Goal: Check status: Check status

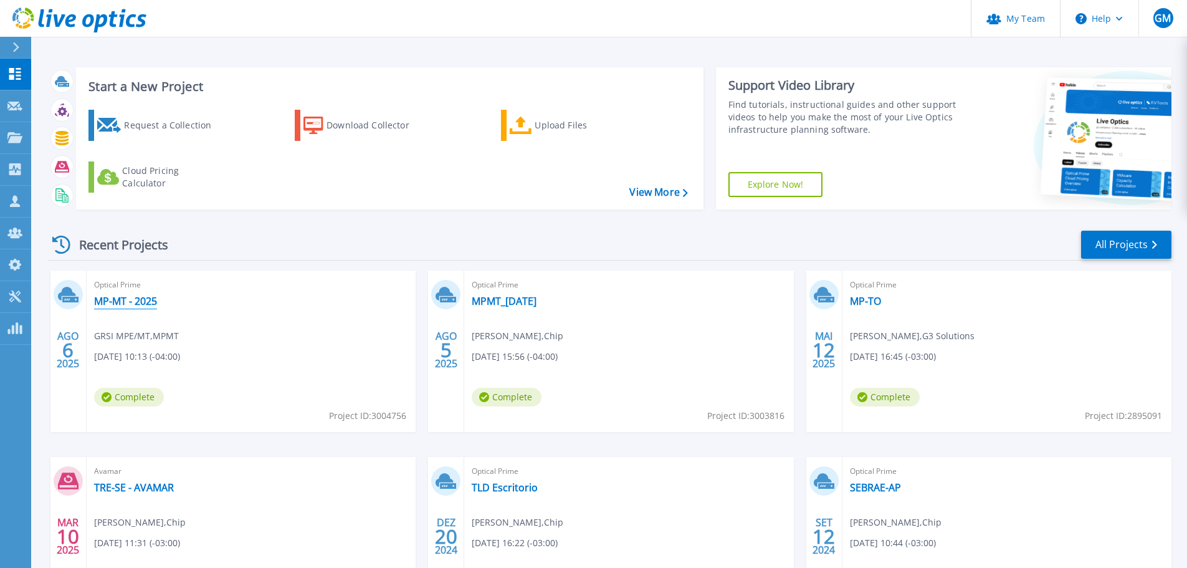
click at [114, 298] on link "MP-MT - 2025" at bounding box center [125, 301] width 63 height 12
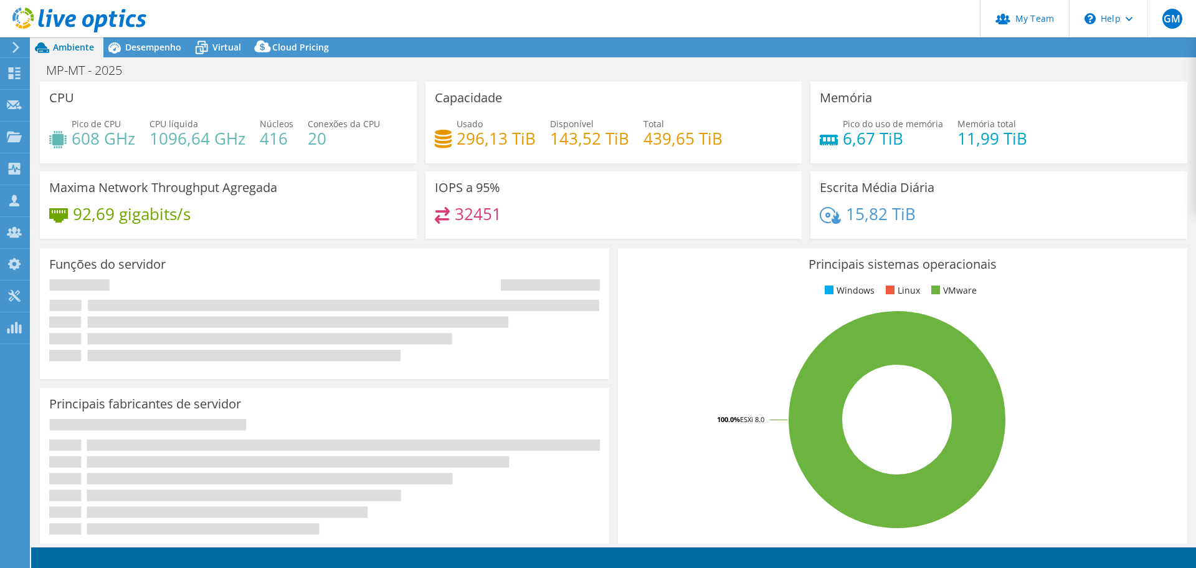
select select "SouthAmerica"
select select "USD"
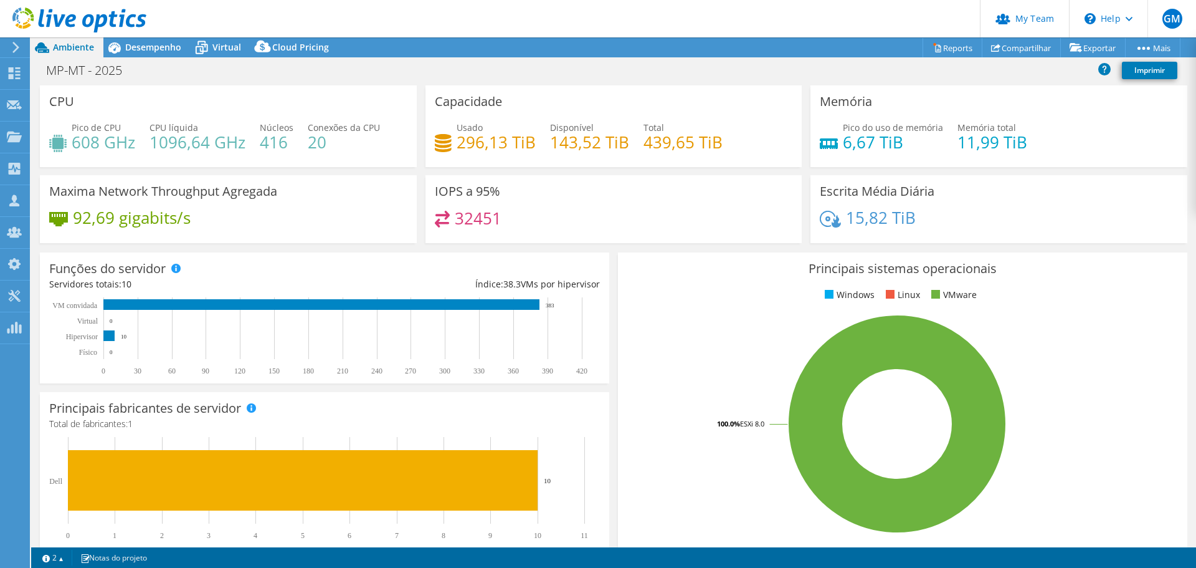
drag, startPoint x: 152, startPoint y: 45, endPoint x: 156, endPoint y: 72, distance: 26.5
click at [152, 45] on span "Desempenho" at bounding box center [153, 47] width 56 height 12
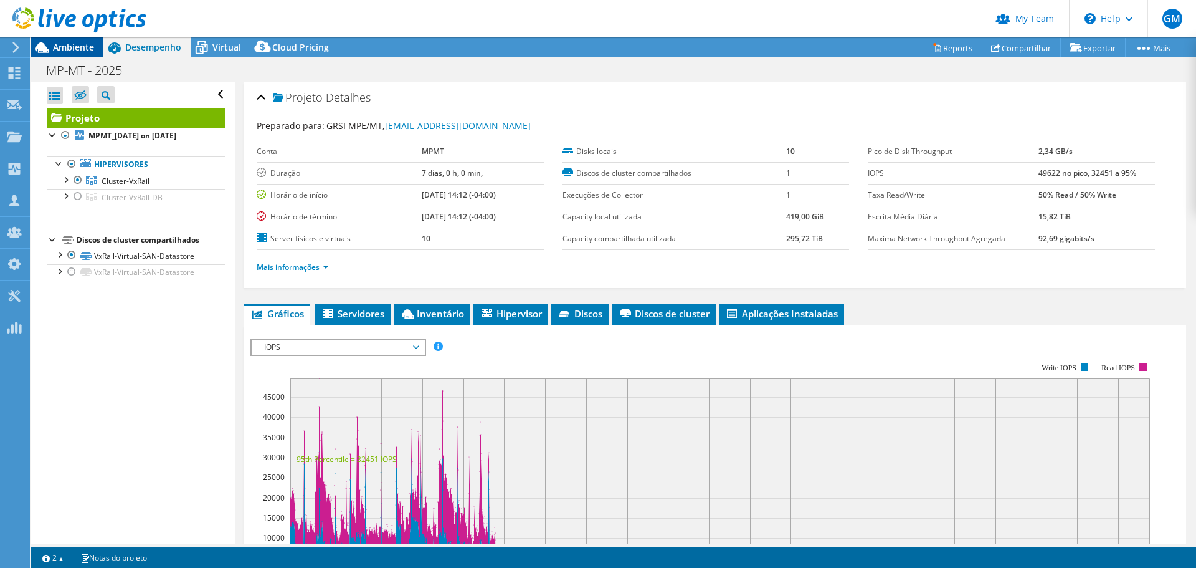
click at [82, 44] on span "Ambiente" at bounding box center [73, 47] width 41 height 12
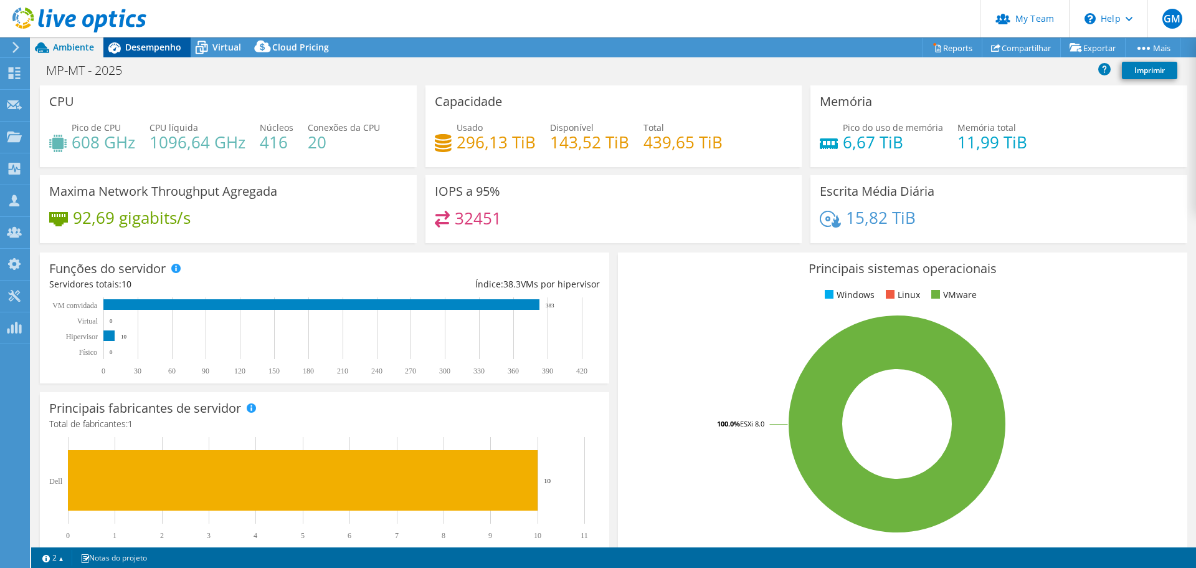
click at [173, 45] on span "Desempenho" at bounding box center [153, 47] width 56 height 12
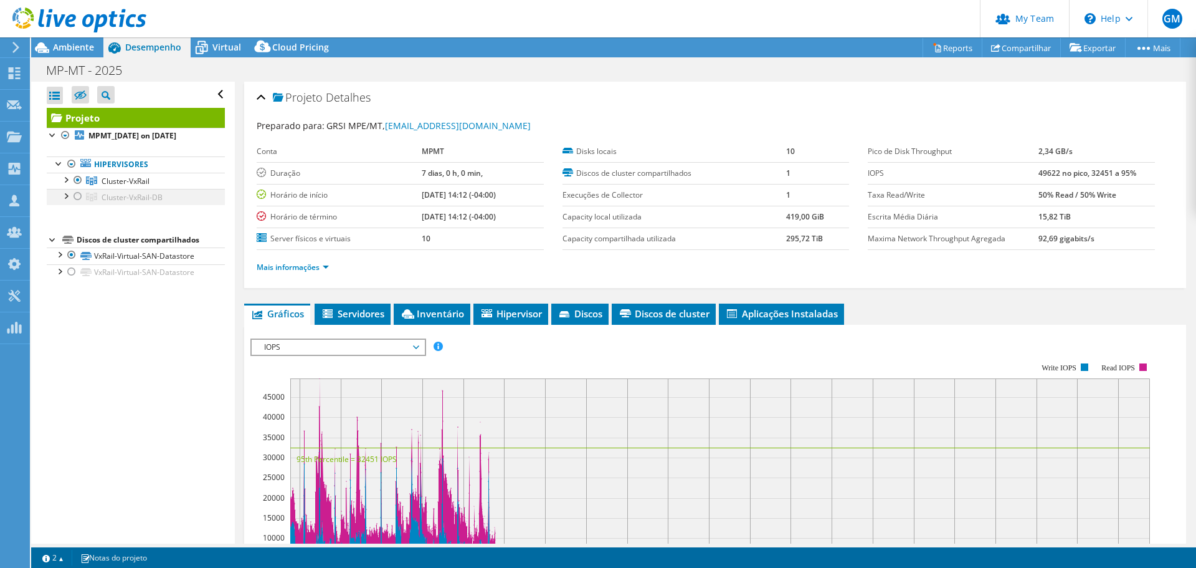
click at [75, 198] on div at bounding box center [78, 196] width 12 height 15
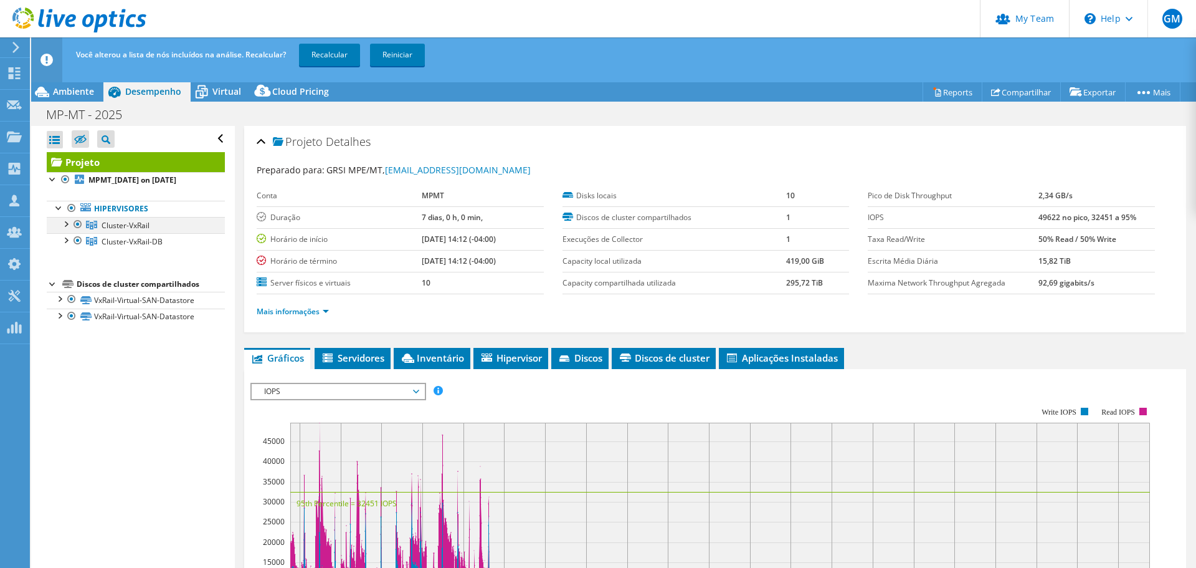
click at [77, 225] on div at bounding box center [78, 224] width 12 height 15
click at [326, 58] on link "Recalcular" at bounding box center [329, 55] width 61 height 22
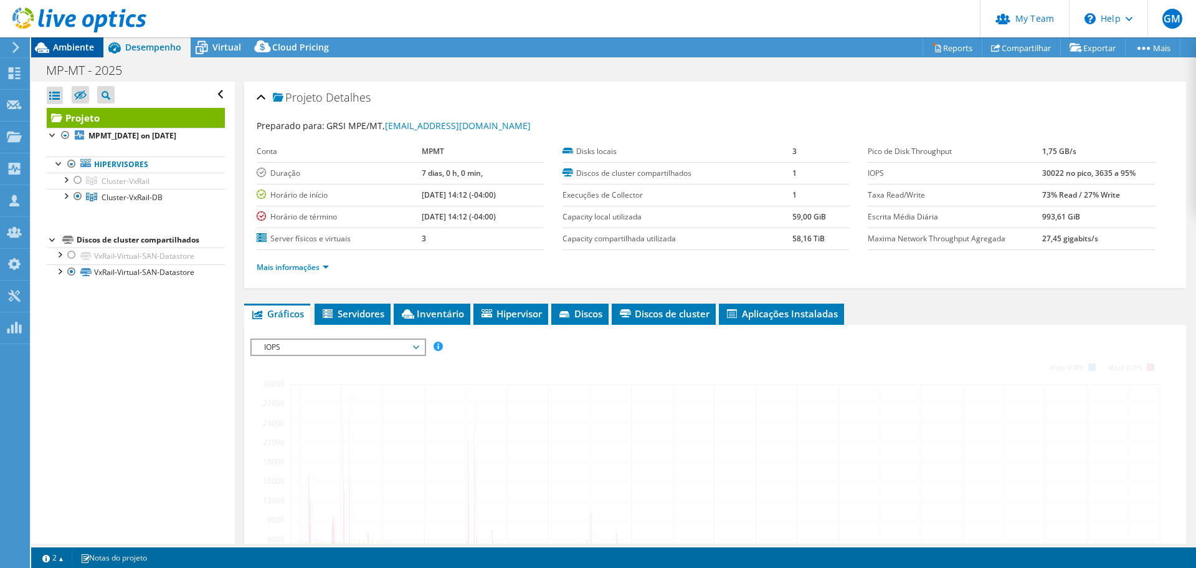
click at [74, 45] on span "Ambiente" at bounding box center [73, 47] width 41 height 12
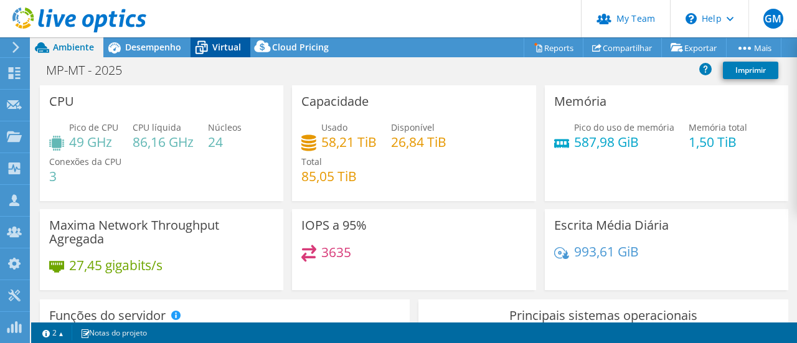
click at [222, 44] on span "Virtual" at bounding box center [226, 47] width 29 height 12
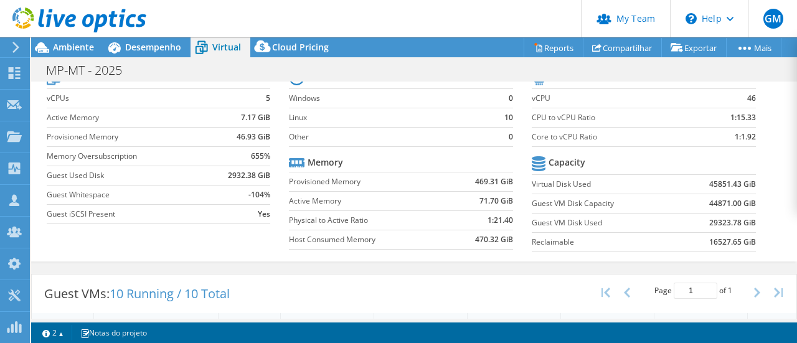
scroll to position [9, 0]
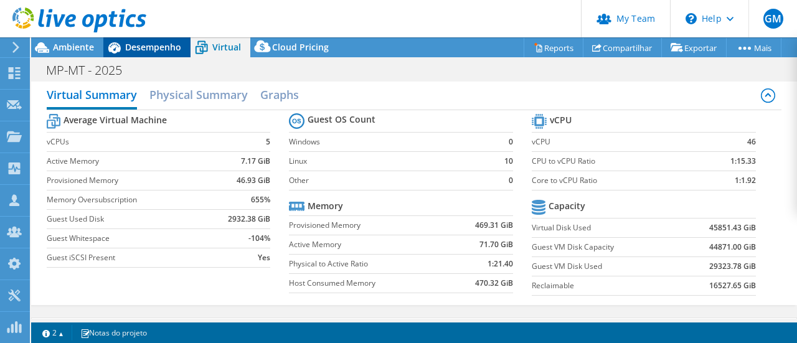
click at [155, 42] on span "Desempenho" at bounding box center [153, 47] width 56 height 12
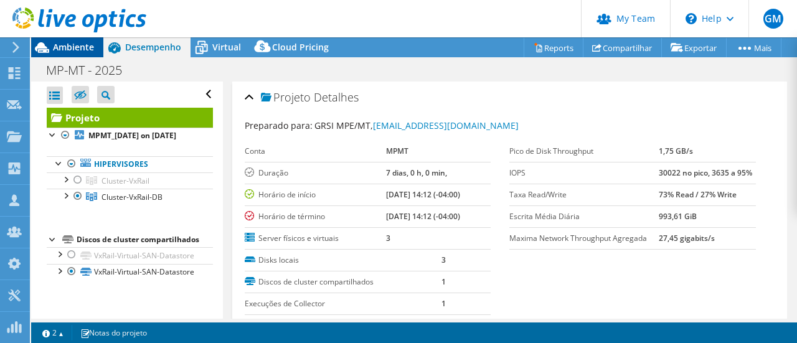
click at [72, 52] on span "Ambiente" at bounding box center [73, 47] width 41 height 12
